Goal: Information Seeking & Learning: Learn about a topic

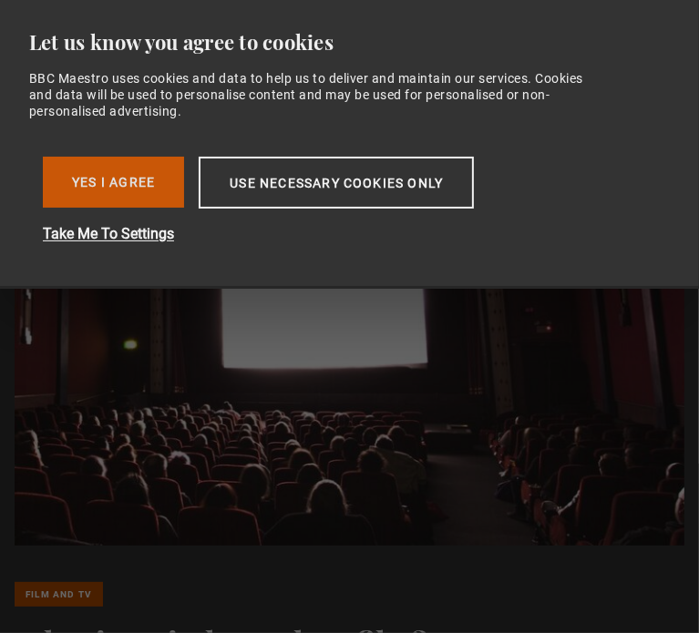
click at [128, 179] on button "Yes I Agree" at bounding box center [113, 182] width 141 height 51
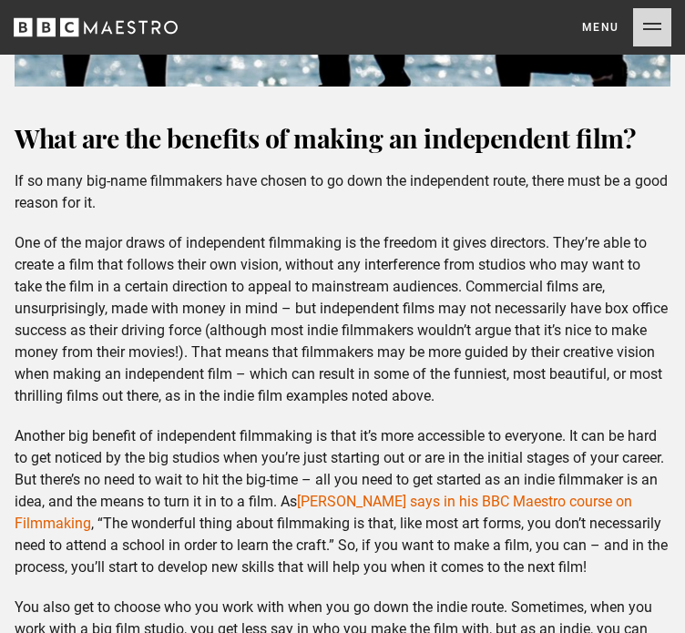
scroll to position [2160, 0]
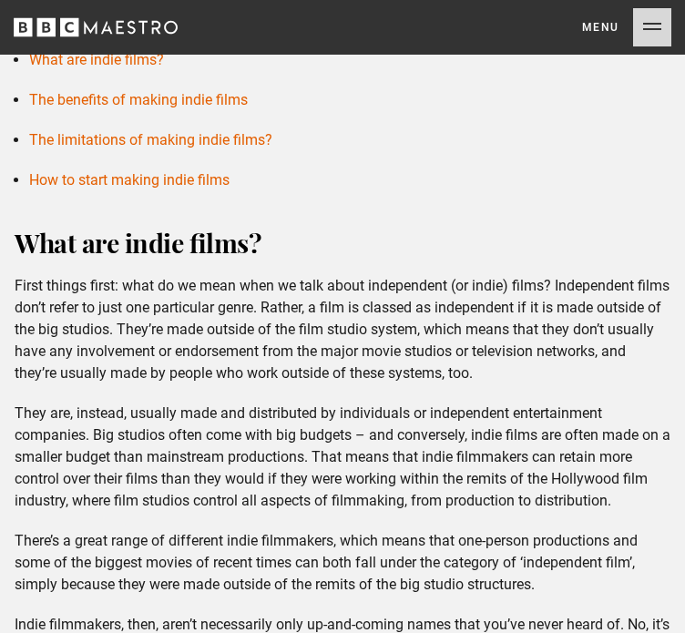
scroll to position [973, 0]
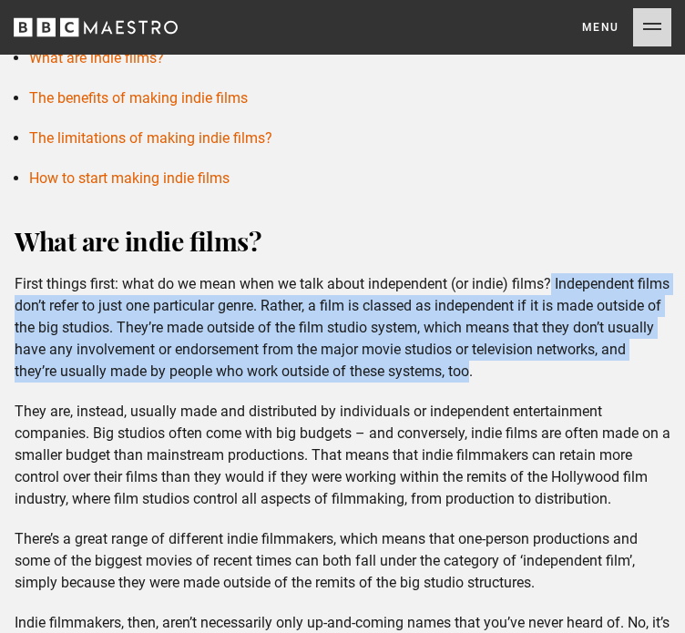
drag, startPoint x: 554, startPoint y: 280, endPoint x: 566, endPoint y: 372, distance: 93.6
click at [566, 372] on p "First things first: what do we mean when we talk about independent (or indie) f…" at bounding box center [343, 327] width 656 height 109
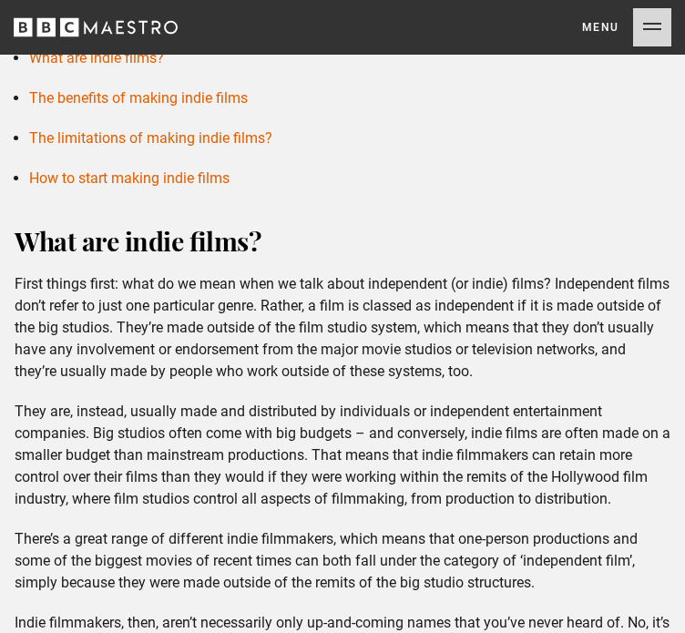
click at [124, 456] on p "They are, instead, usually made and distributed by individuals or independent e…" at bounding box center [343, 455] width 656 height 109
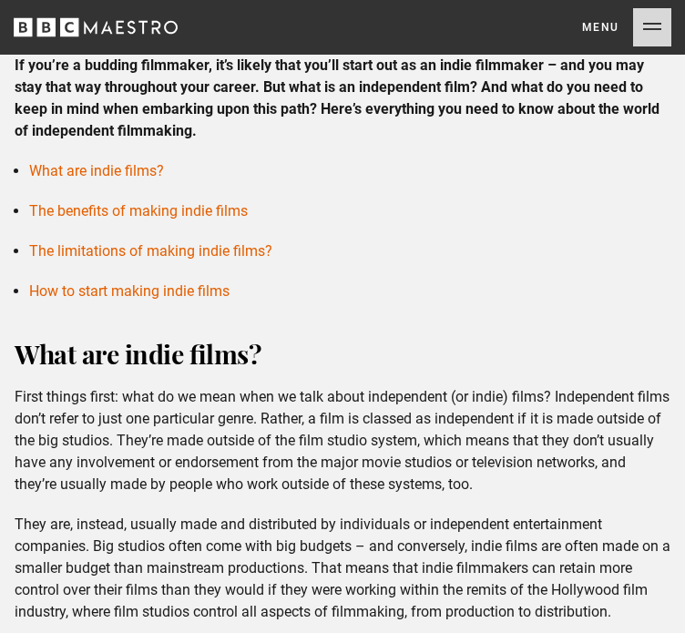
scroll to position [873, 0]
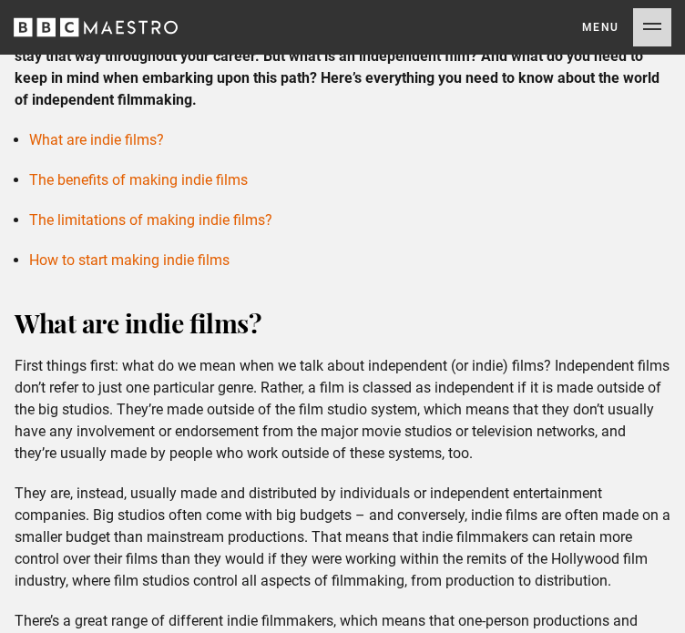
scroll to position [893, 0]
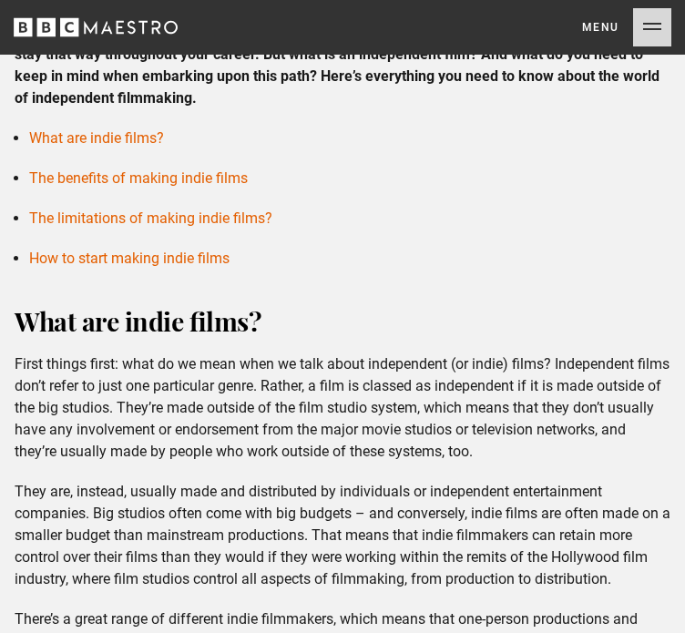
drag, startPoint x: 187, startPoint y: 411, endPoint x: 572, endPoint y: 447, distance: 387.0
click at [572, 447] on p "First things first: what do we mean when we talk about independent (or indie) f…" at bounding box center [343, 407] width 656 height 109
